Goal: Go to known website: Access a specific website the user already knows

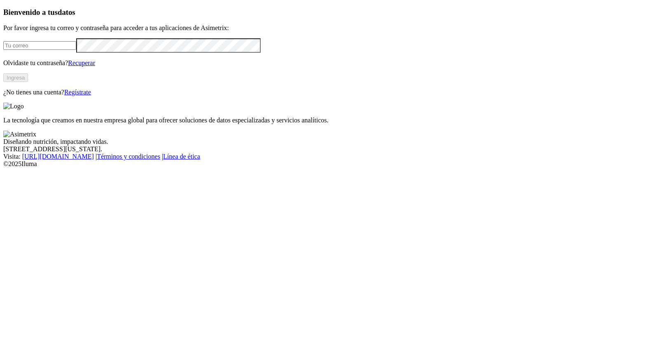
type input "[PERSON_NAME][EMAIL_ADDRESS][DOMAIN_NAME]"
click at [28, 82] on button "Ingresa" at bounding box center [15, 77] width 25 height 9
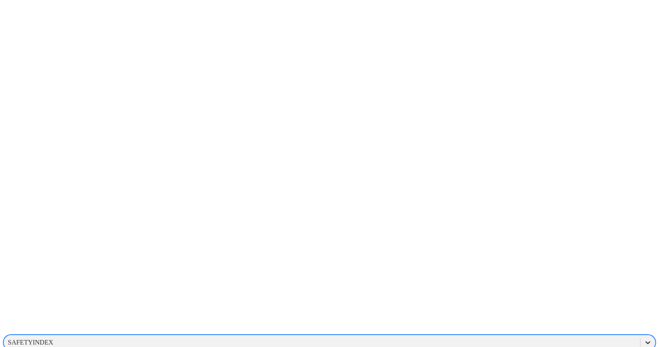
click at [641, 335] on div at bounding box center [648, 342] width 15 height 15
